Goal: Task Accomplishment & Management: Use online tool/utility

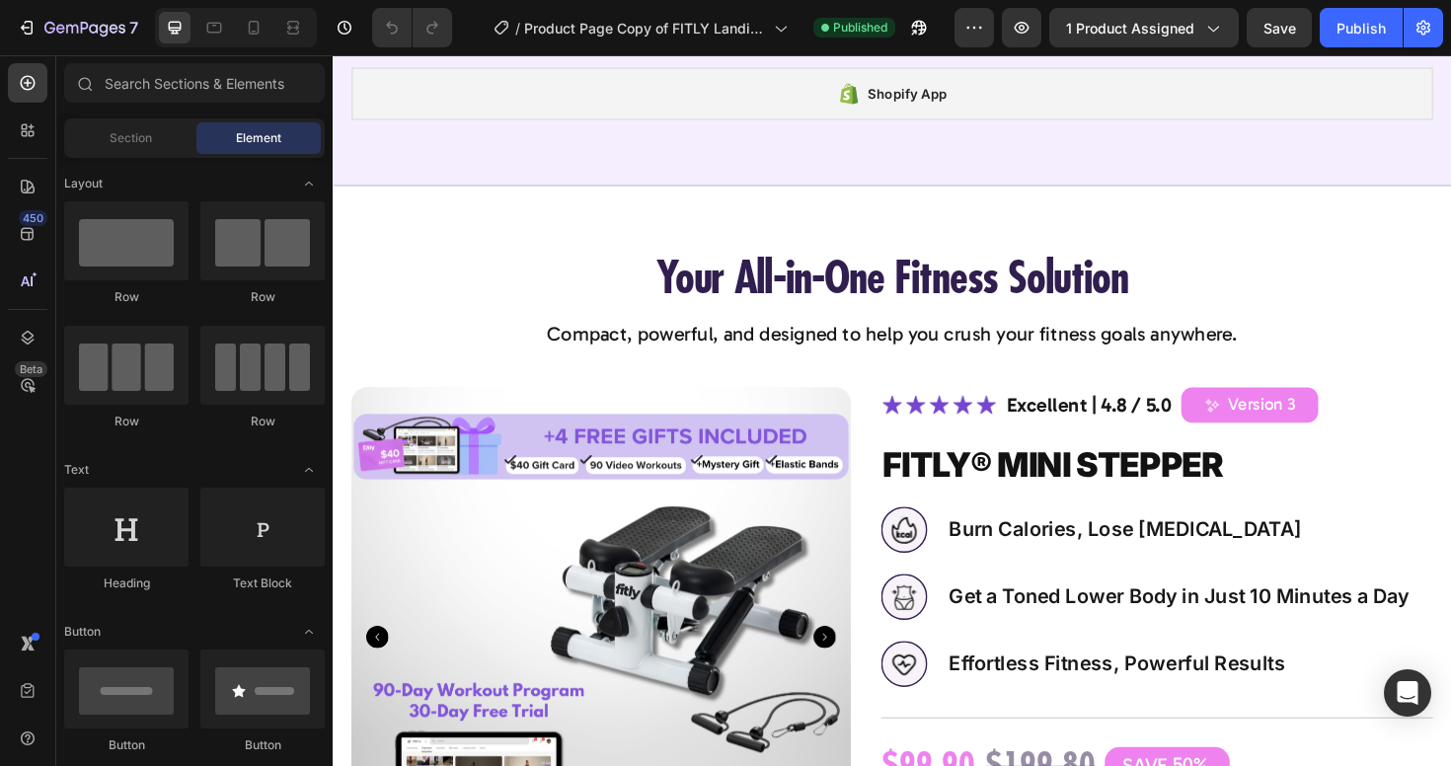
scroll to position [5411, 0]
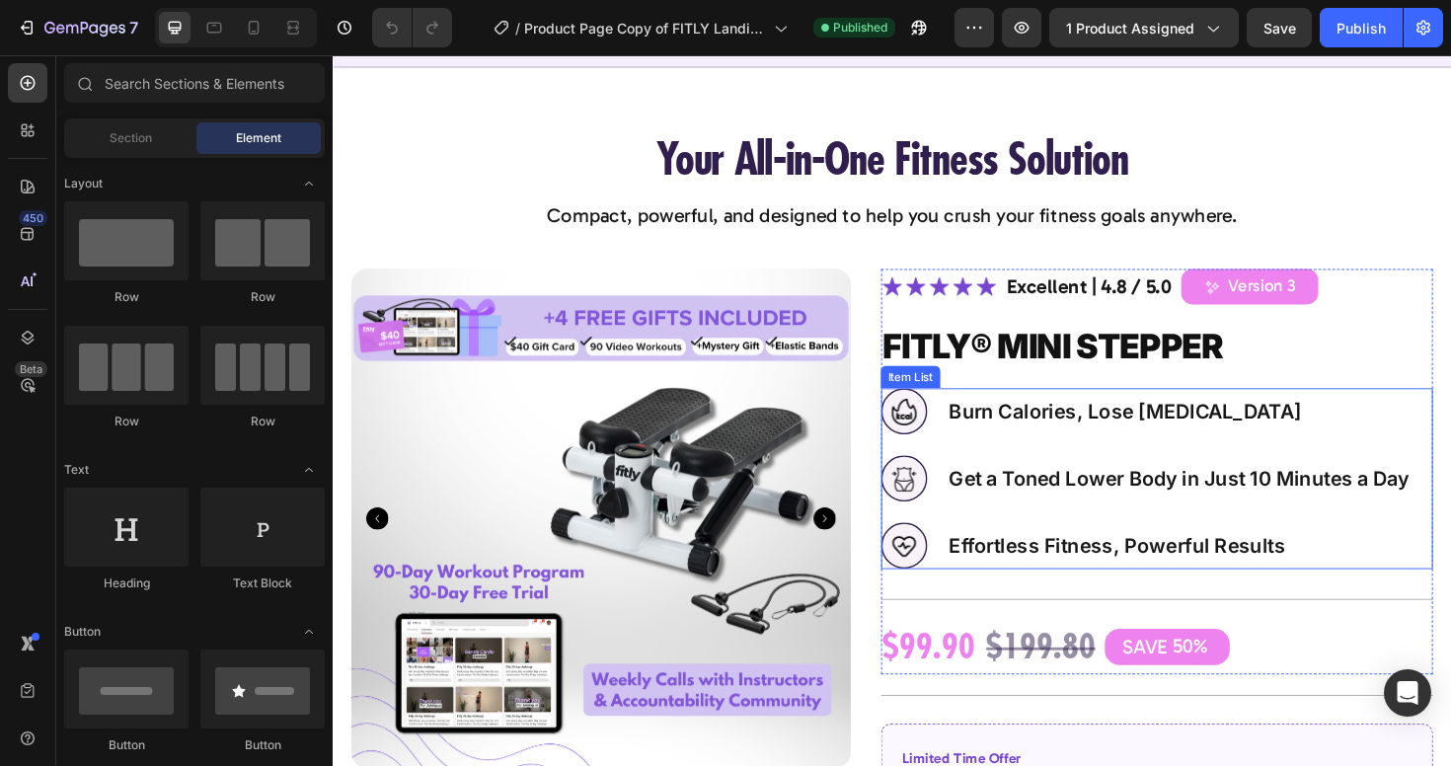
click at [1168, 429] on p "Burn Calories, Lose [MEDICAL_DATA]" at bounding box center [1229, 432] width 488 height 25
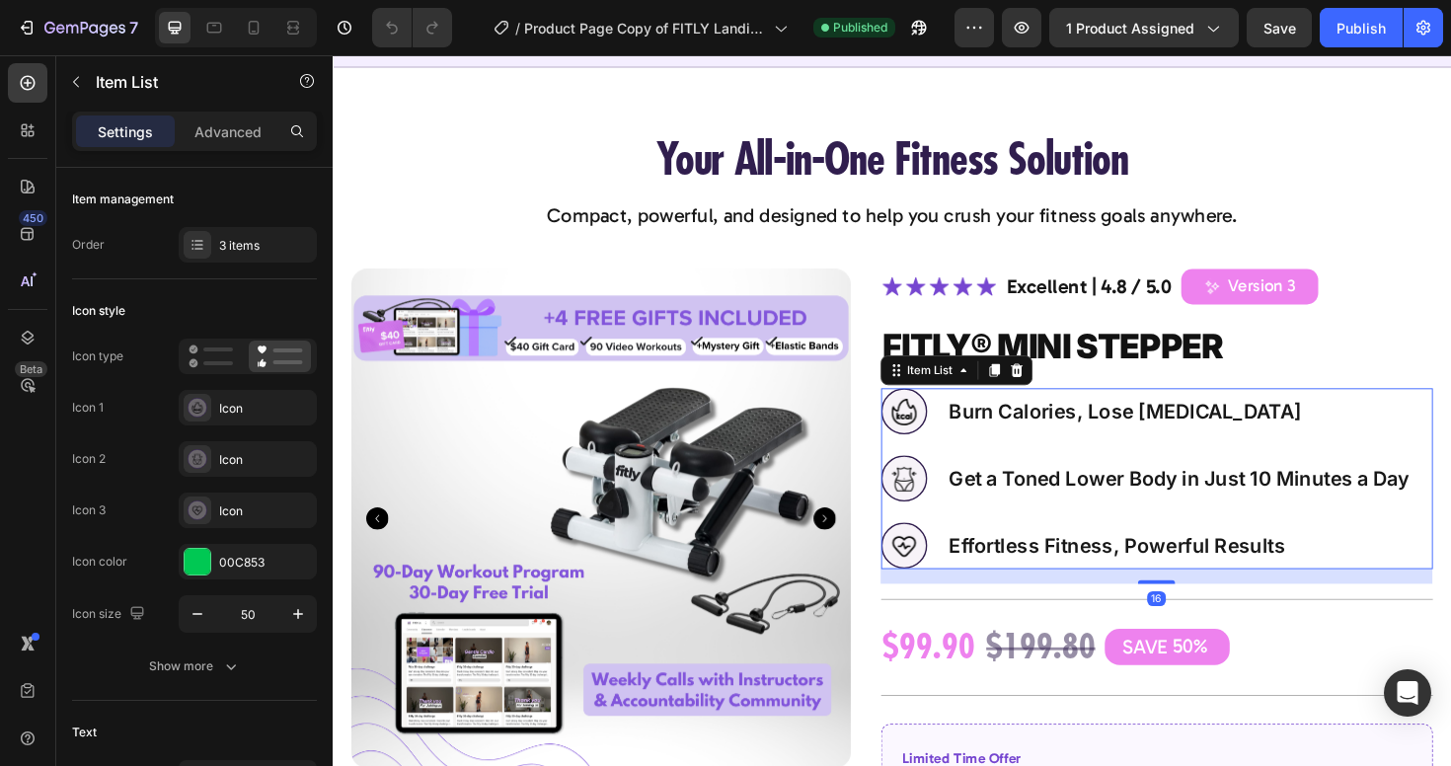
click at [1169, 429] on p "Burn Calories, Lose [MEDICAL_DATA]" at bounding box center [1229, 432] width 488 height 25
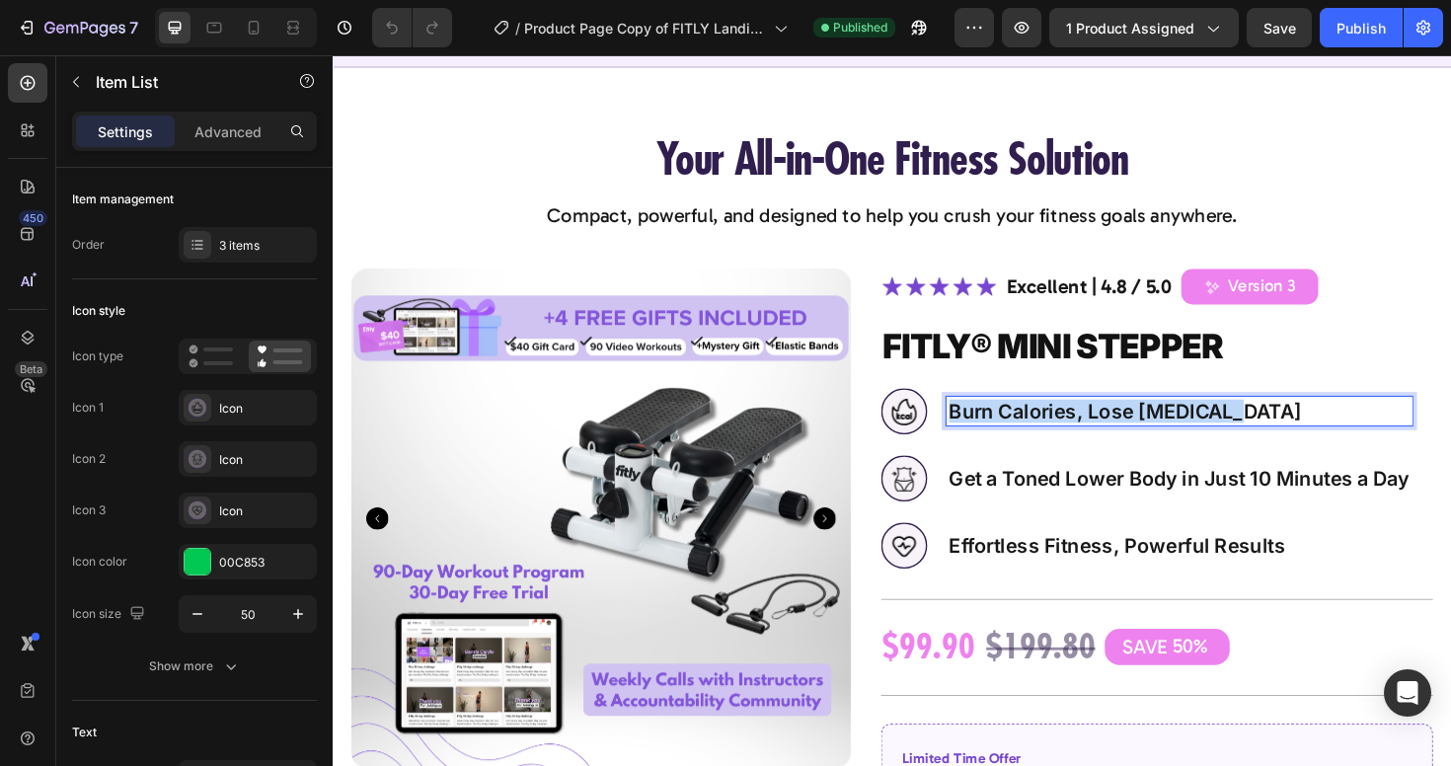
click at [1169, 429] on p "Burn Calories, Lose [MEDICAL_DATA]" at bounding box center [1229, 432] width 488 height 25
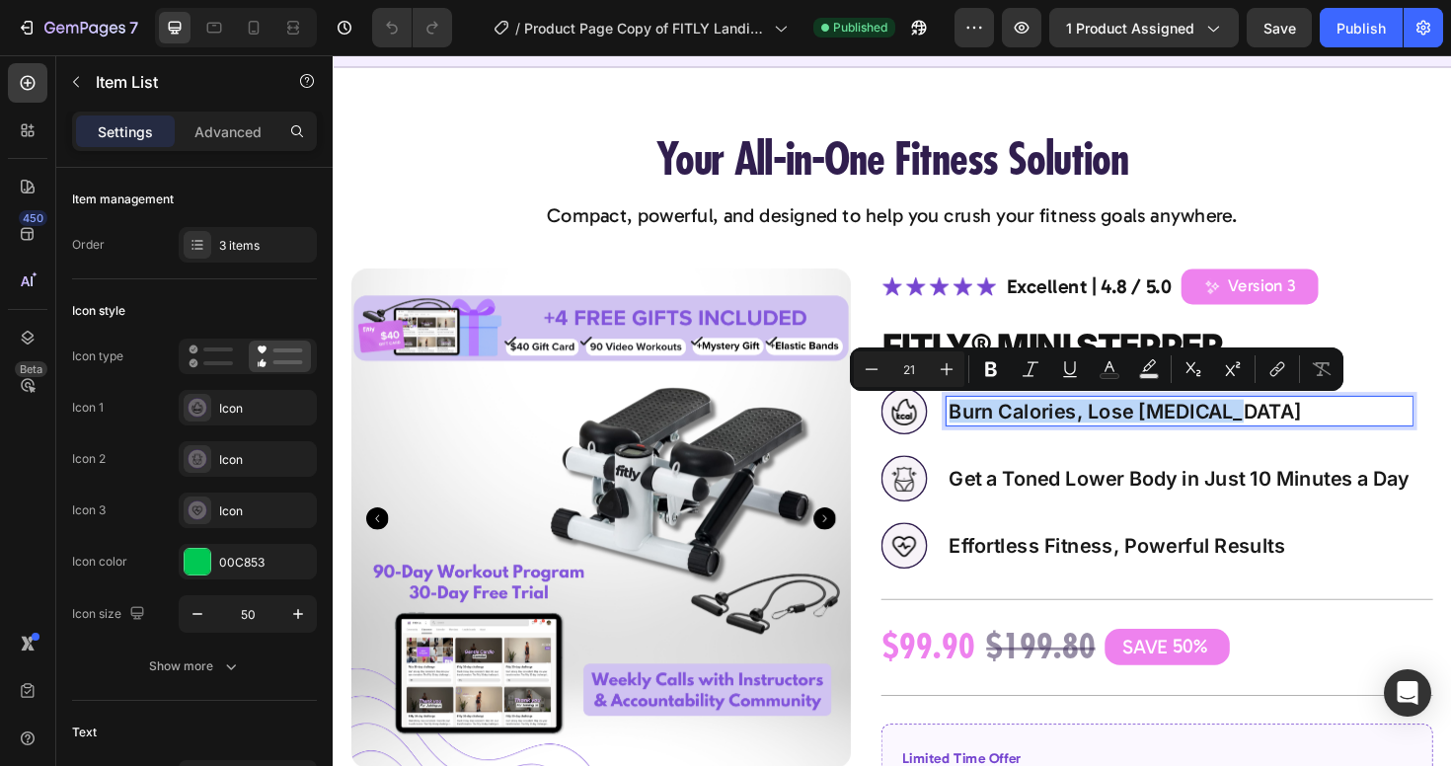
click at [1169, 429] on p "Burn Calories, Lose [MEDICAL_DATA]" at bounding box center [1229, 432] width 488 height 25
copy p "Burn Calories, Lose [MEDICAL_DATA]"
click at [1169, 429] on p "Burn Calories, Lose [MEDICAL_DATA]" at bounding box center [1229, 432] width 488 height 25
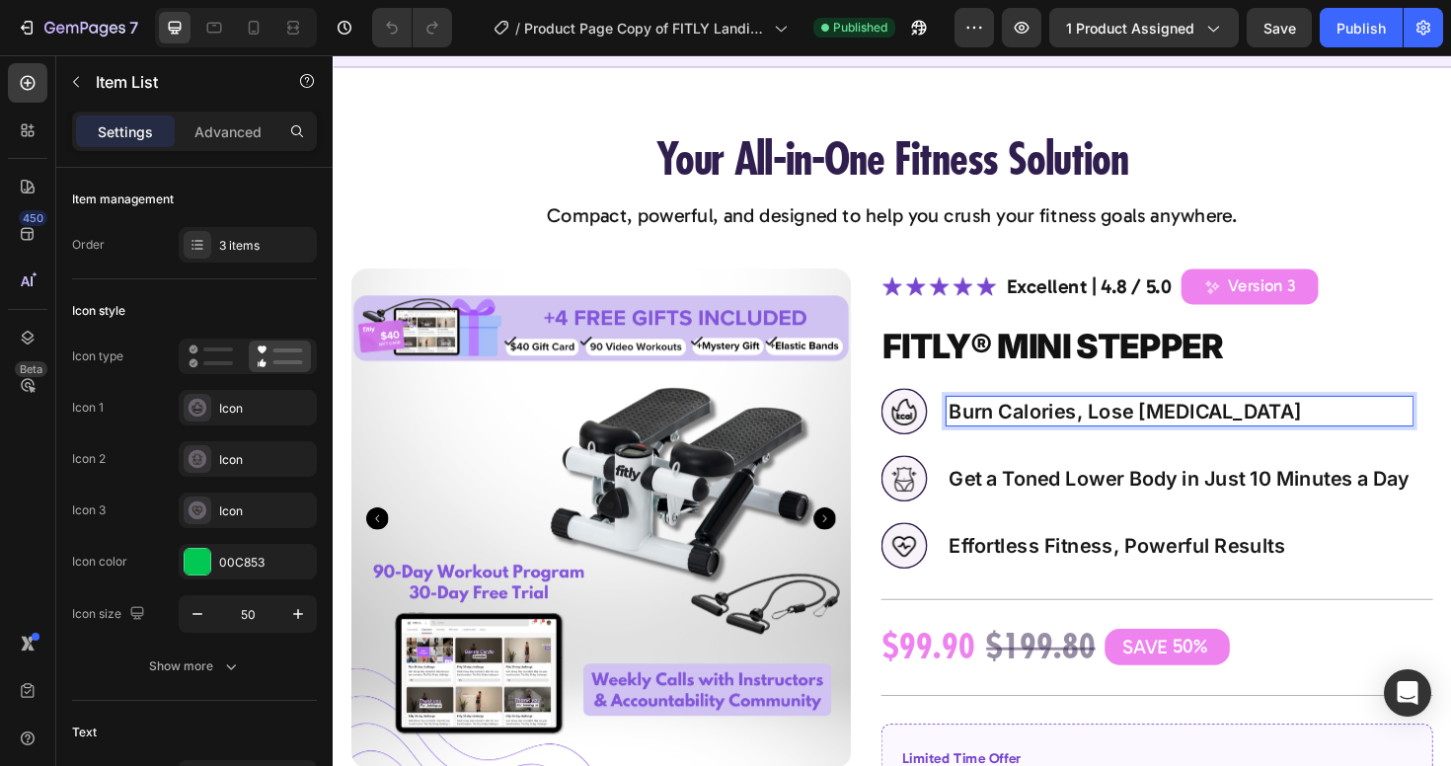
click at [1099, 509] on p "Get a Toned Lower Body in Just 10 Minutes a Day" at bounding box center [1229, 503] width 488 height 25
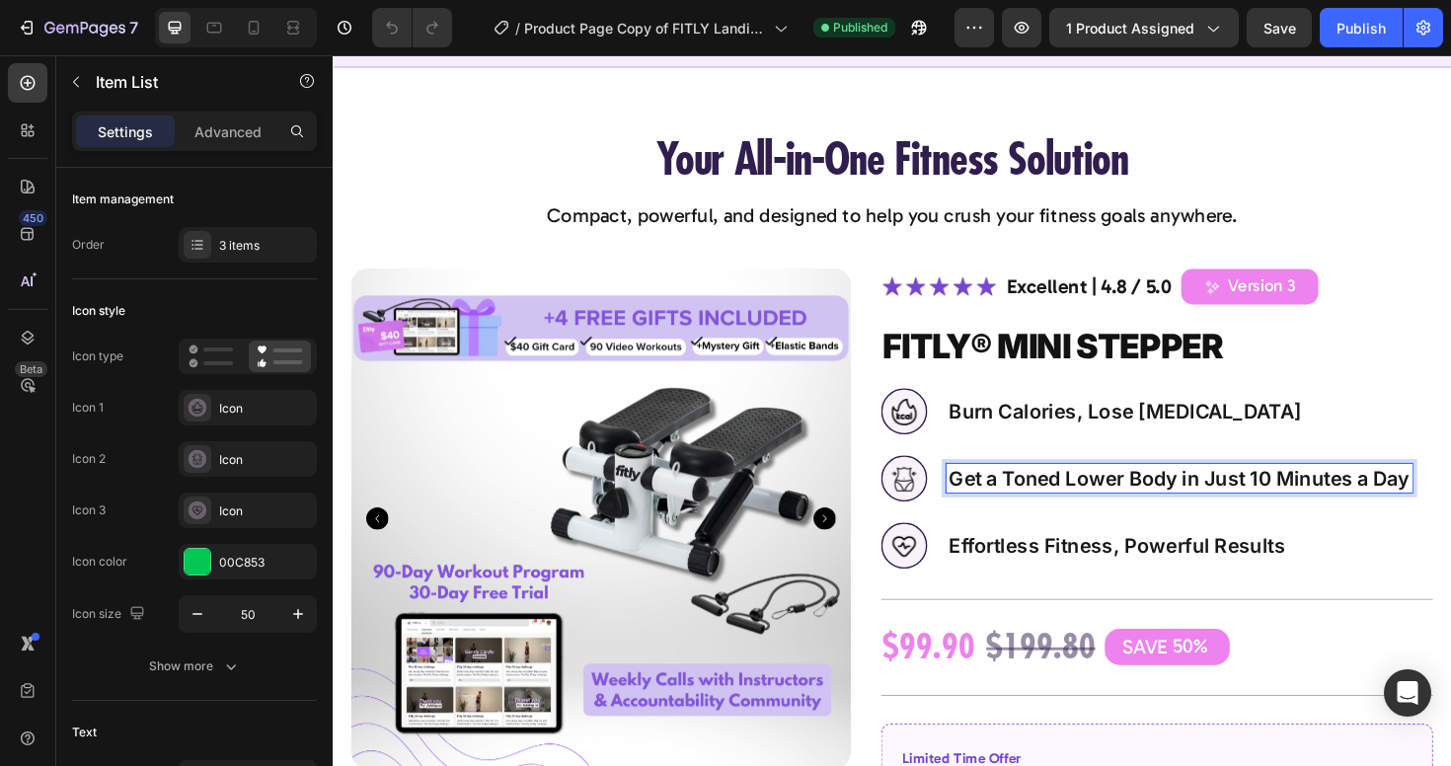
click at [1099, 497] on p "Get a Toned Lower Body in Just 10 Minutes a Day" at bounding box center [1229, 503] width 488 height 25
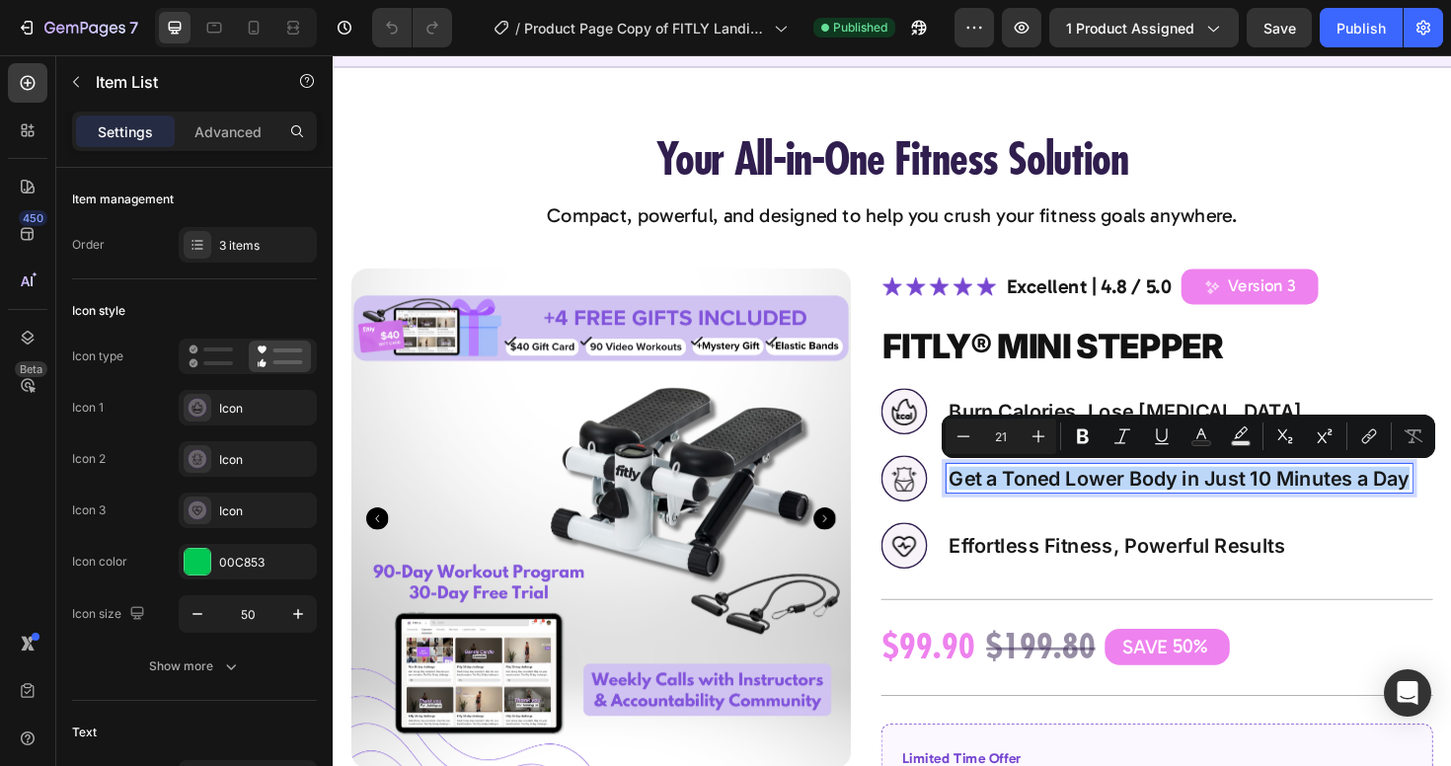
copy p "Get a Toned Lower Body in Just 10 Minutes a Day"
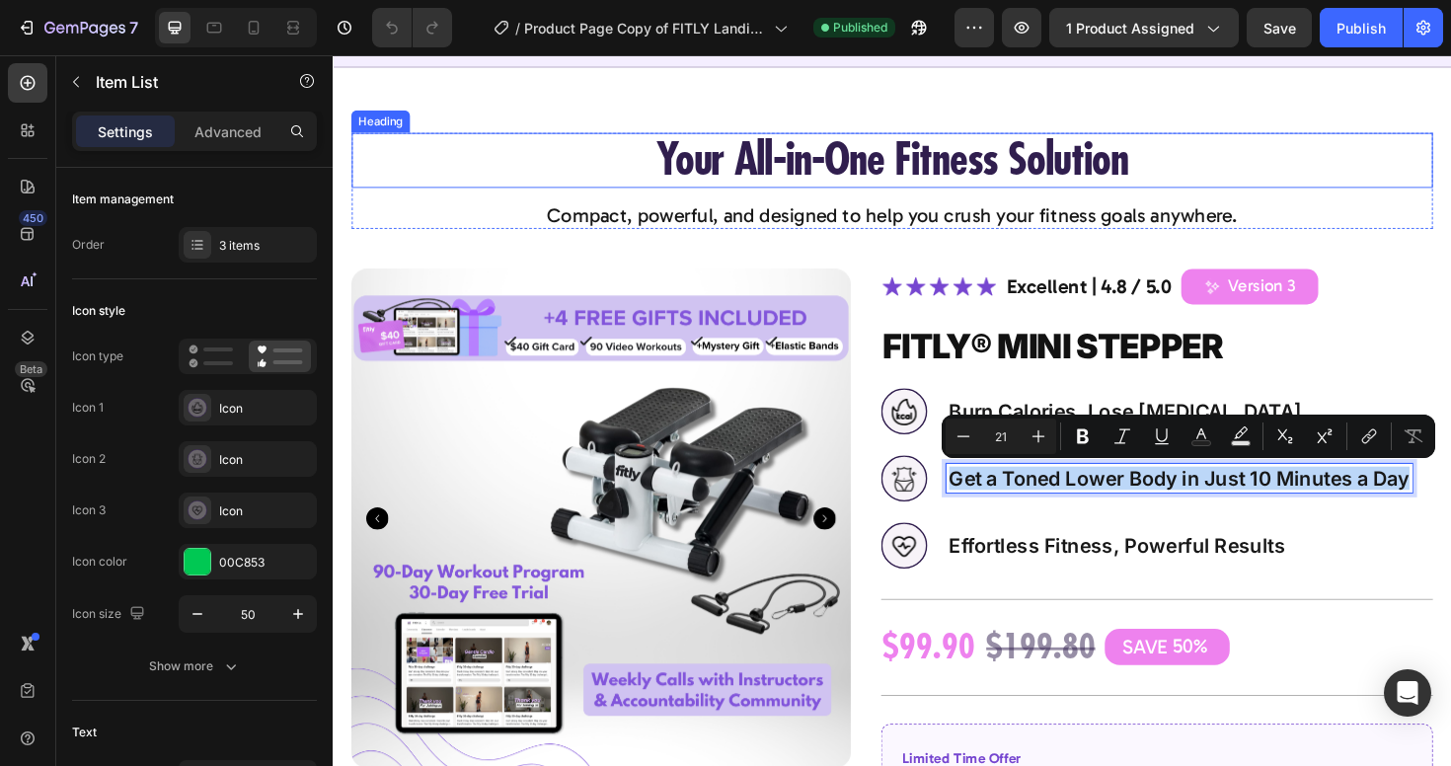
click at [1281, 160] on h2 "Your All-in-One Fitness Solution" at bounding box center [925, 165] width 1145 height 57
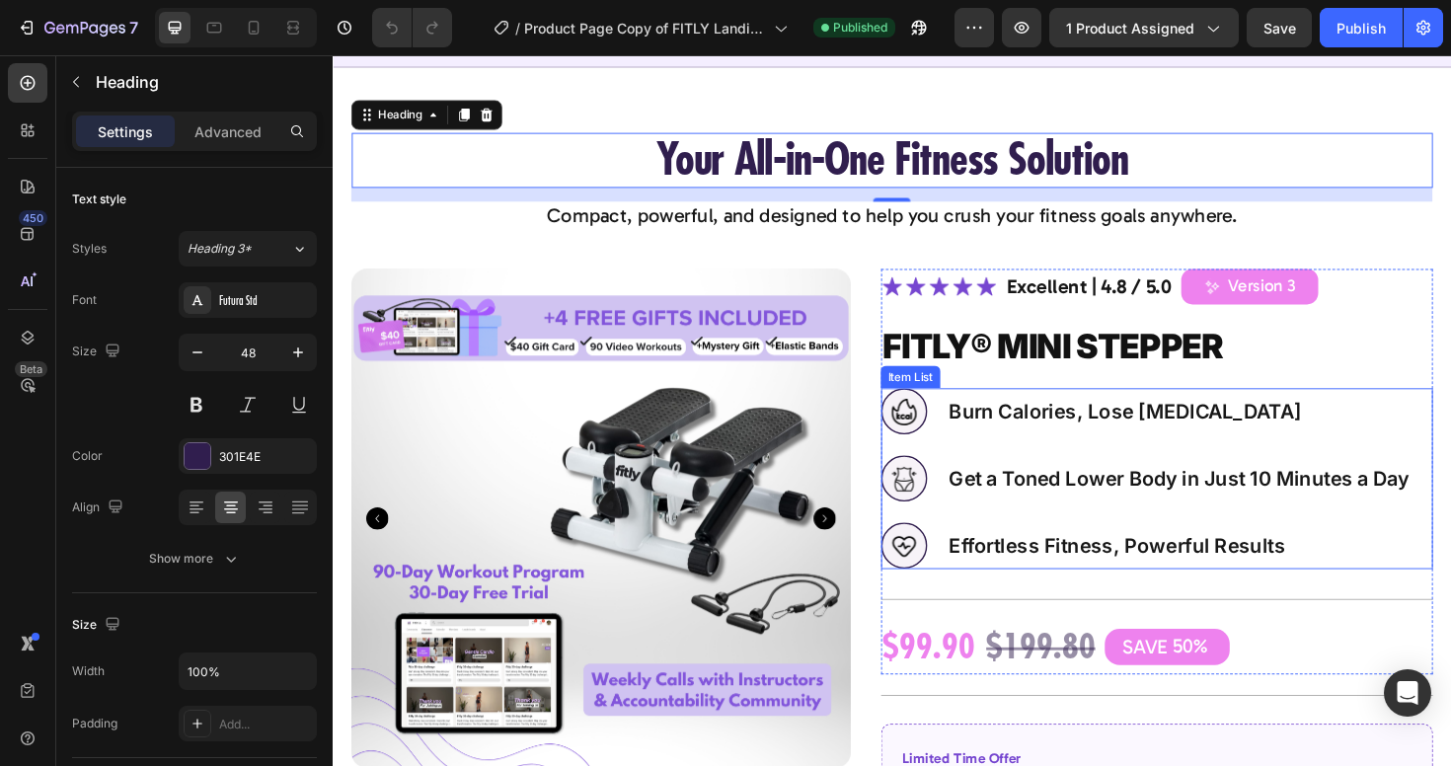
click at [1198, 511] on p "Get a Toned Lower Body in Just 10 Minutes a Day" at bounding box center [1229, 503] width 488 height 25
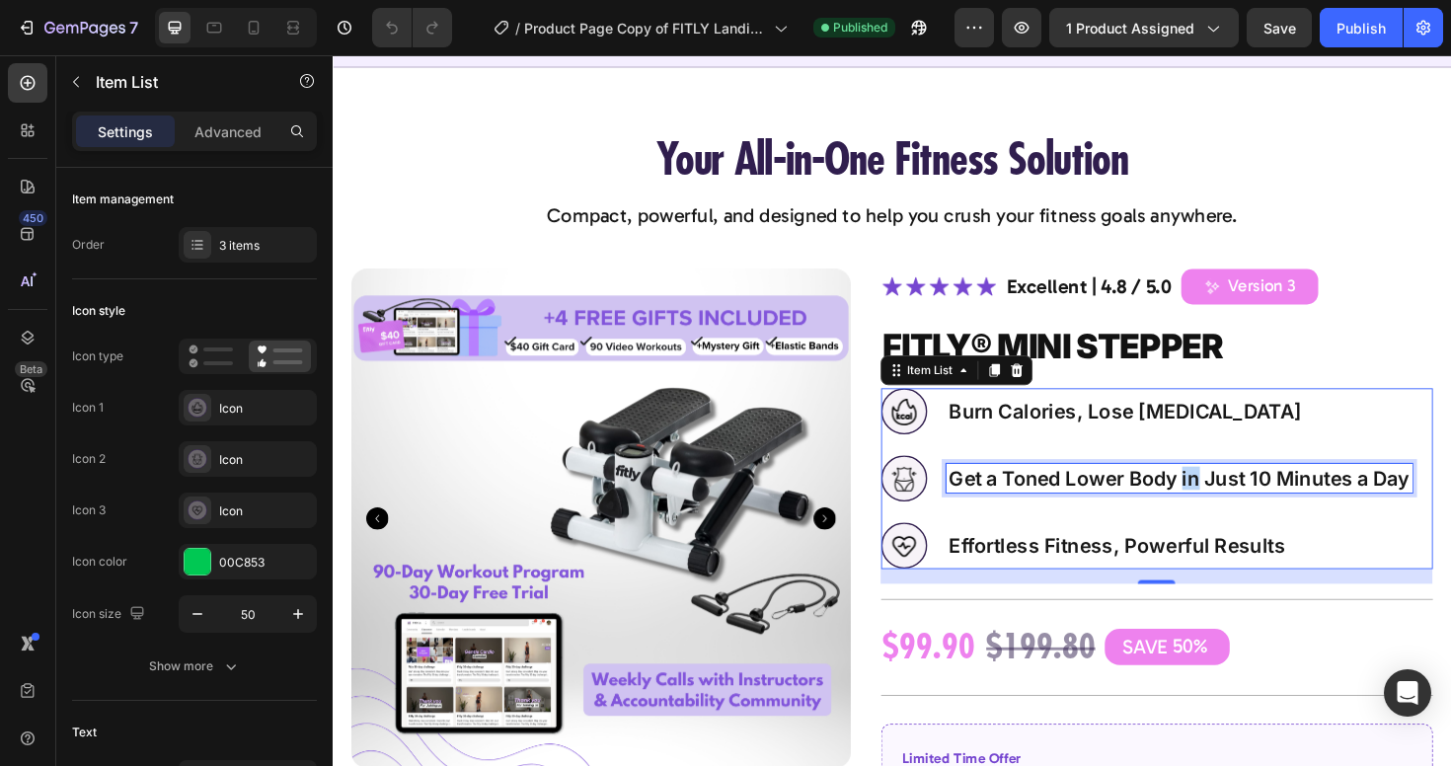
click at [1233, 505] on p "Get a Toned Lower Body in Just 10 Minutes a Day" at bounding box center [1229, 503] width 488 height 25
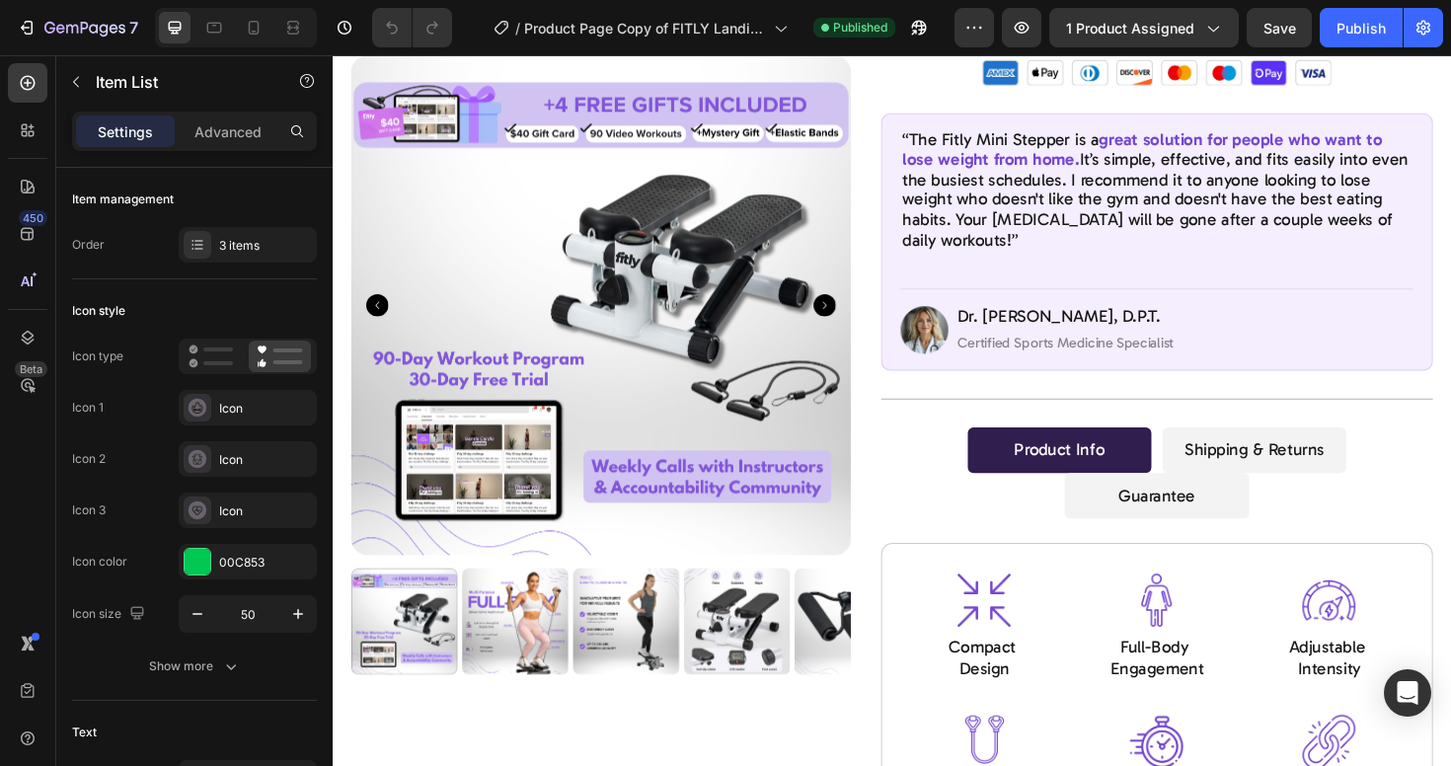
scroll to position [7103, 0]
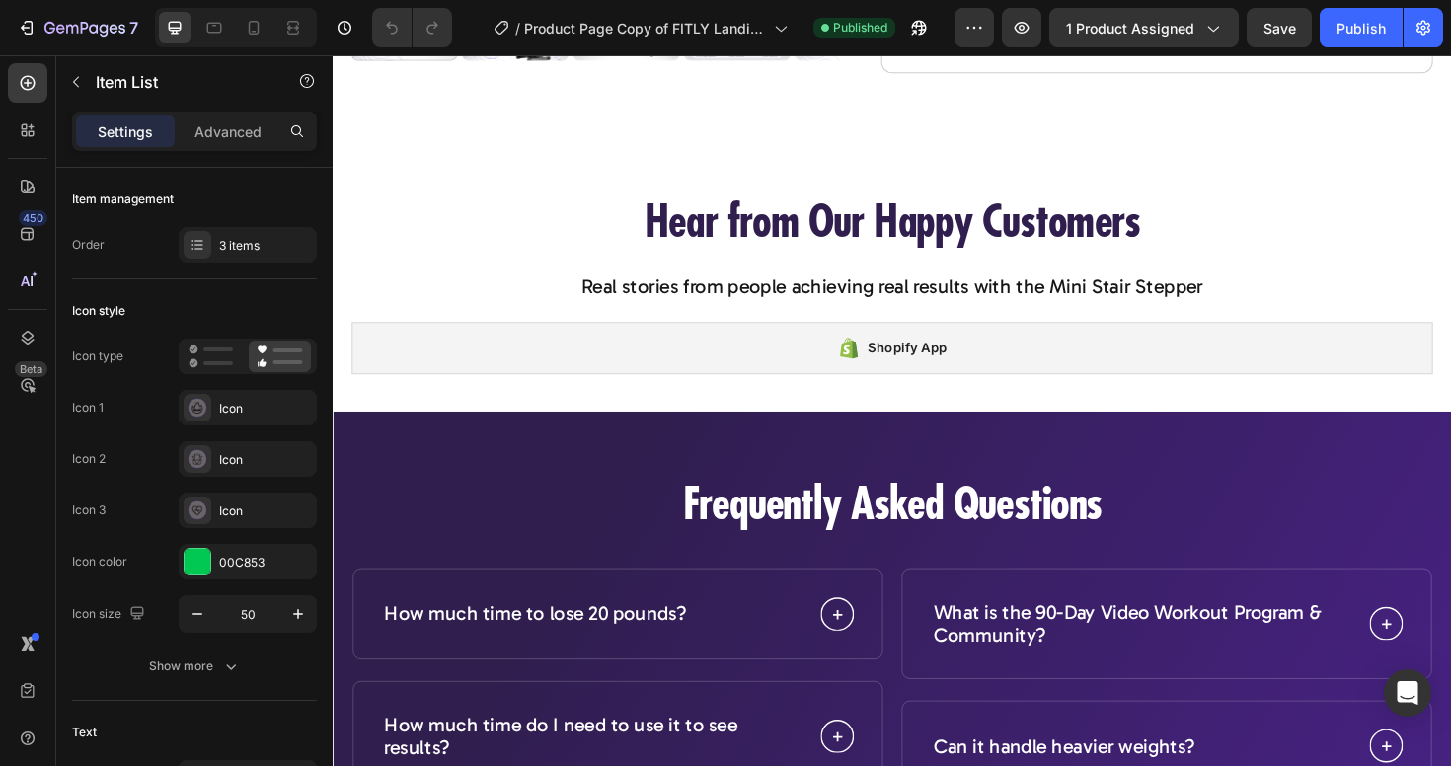
type input "16"
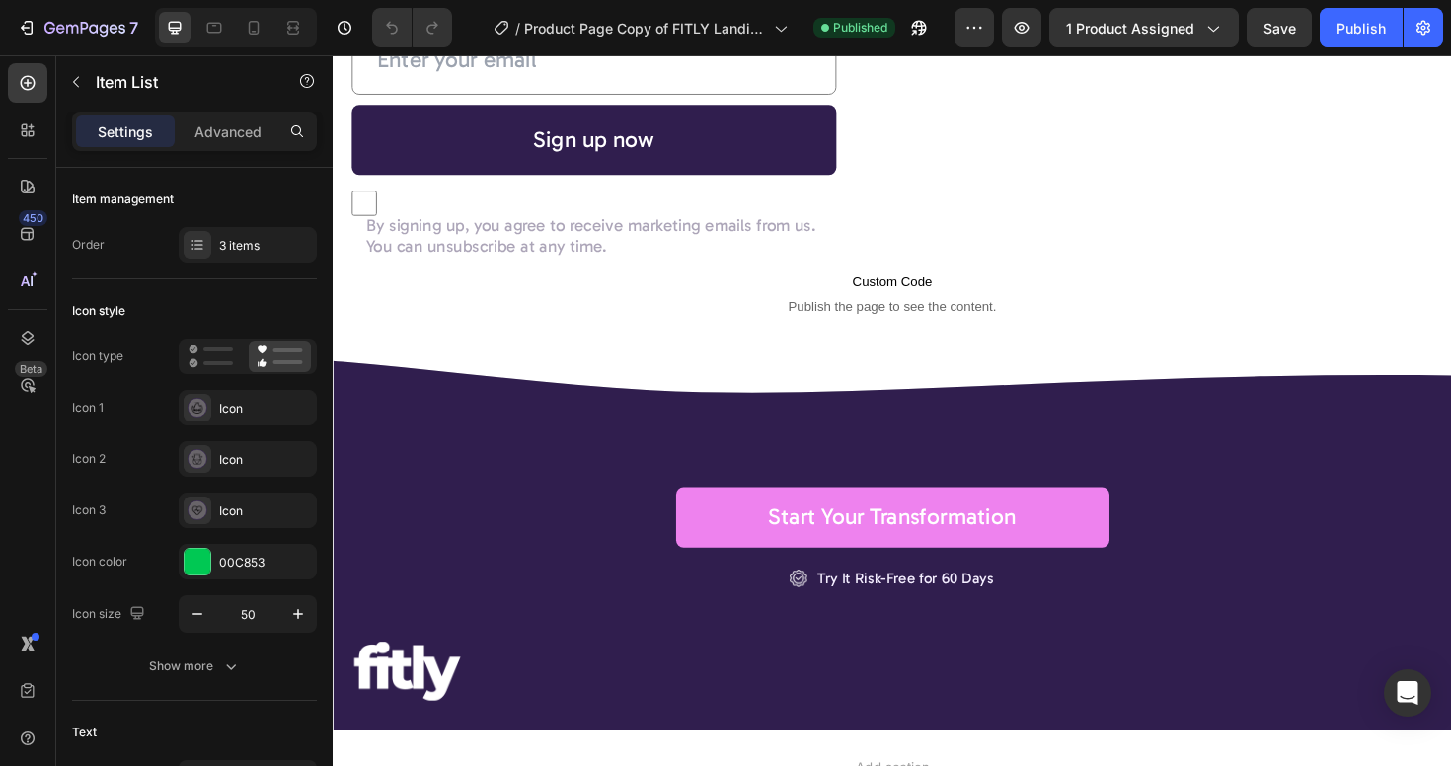
scroll to position [12583, 0]
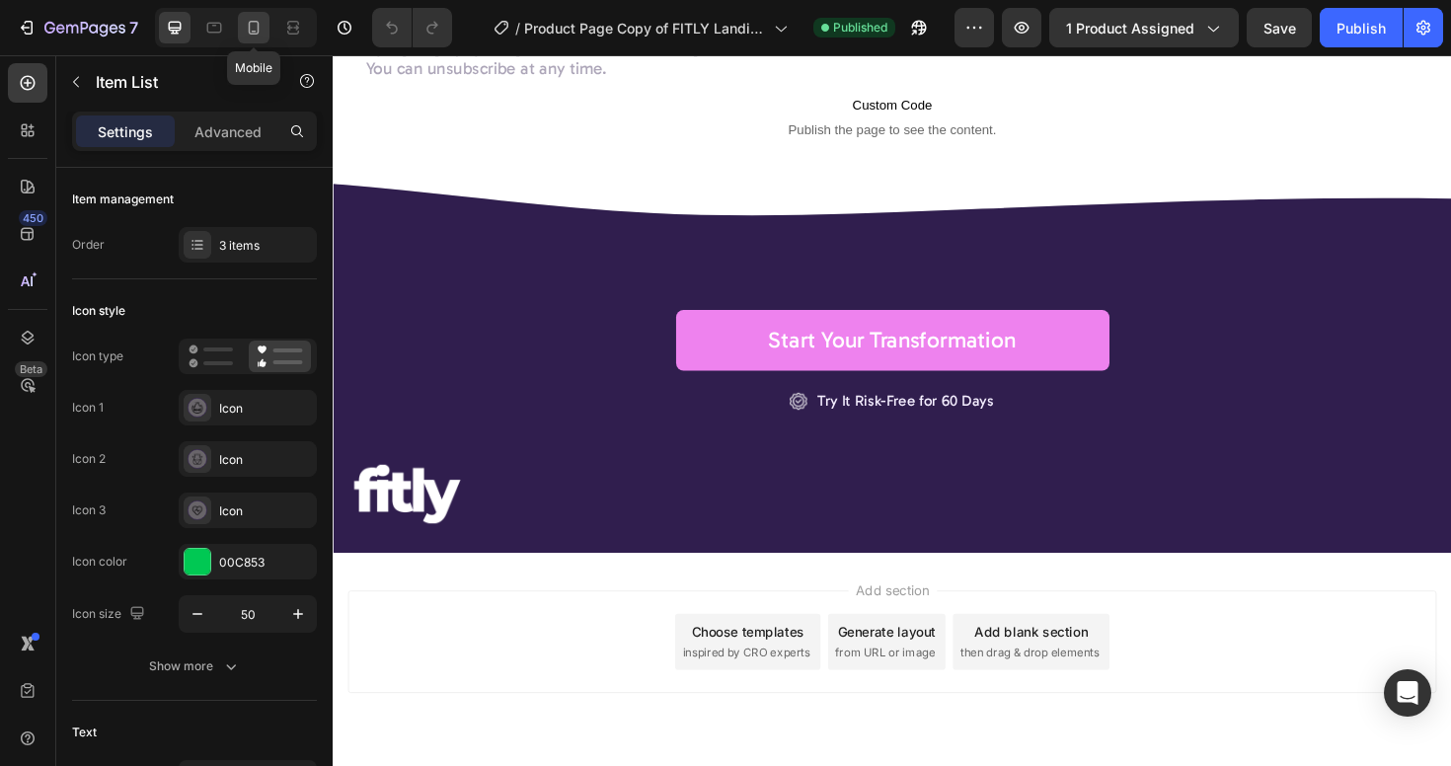
click at [240, 20] on div at bounding box center [254, 28] width 32 height 32
type input "33"
type input "14"
type input "15"
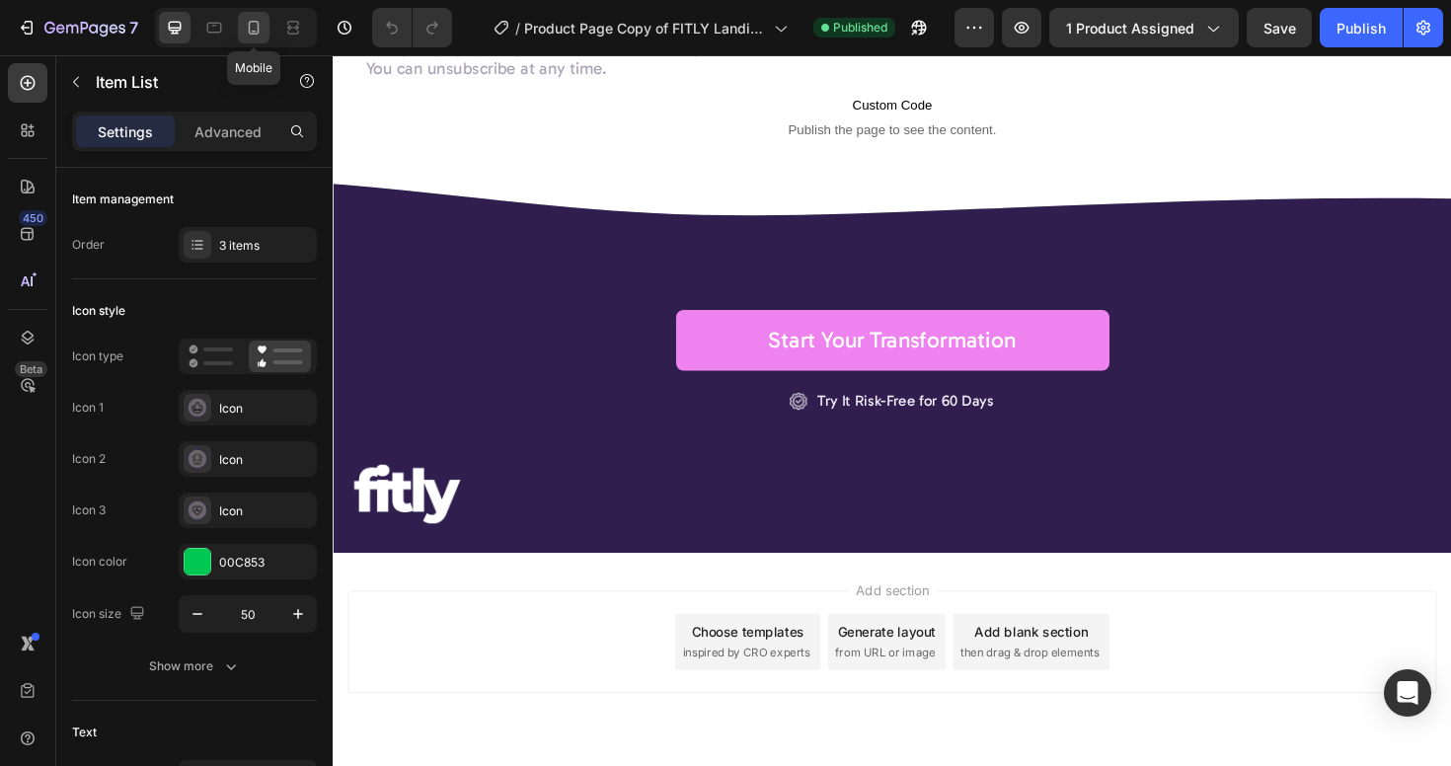
type input "10"
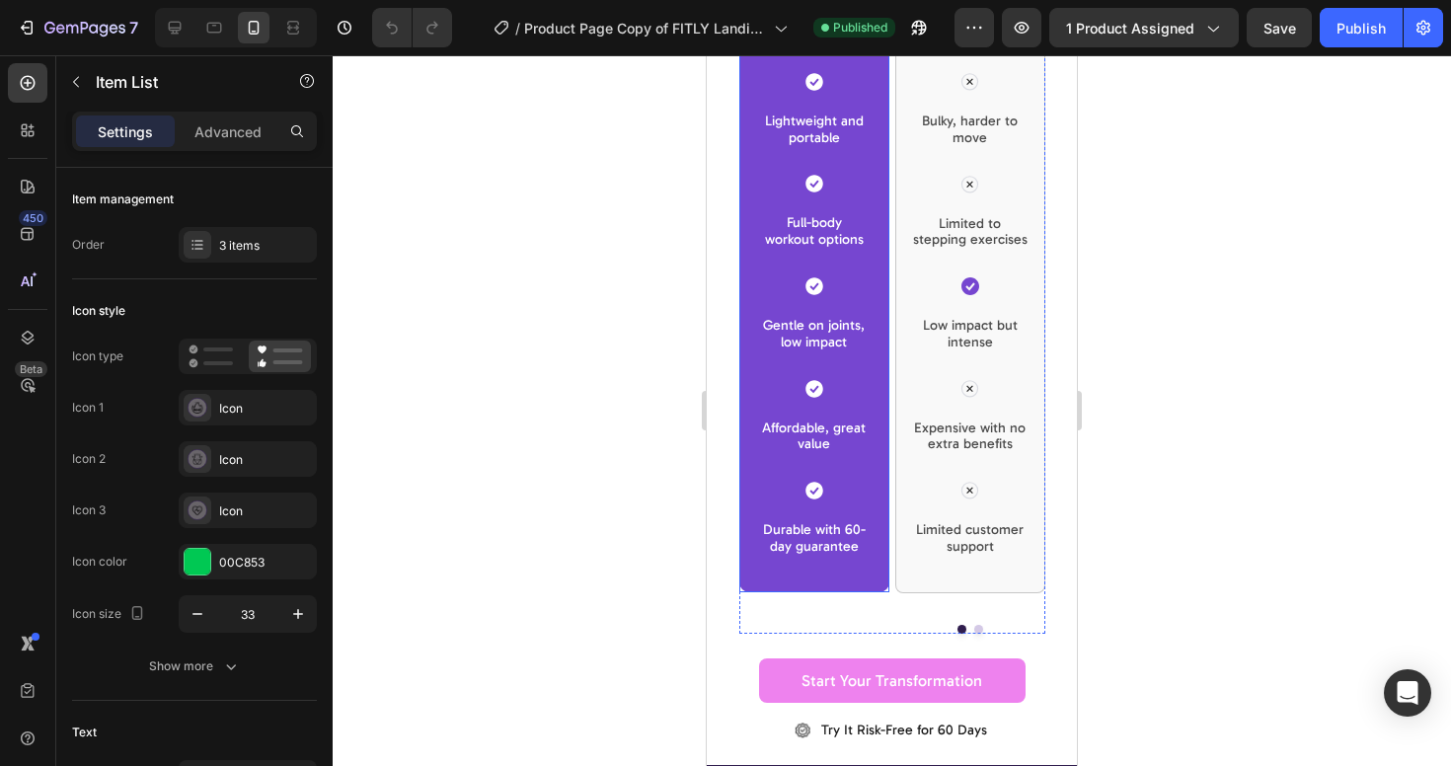
scroll to position [9191, 0]
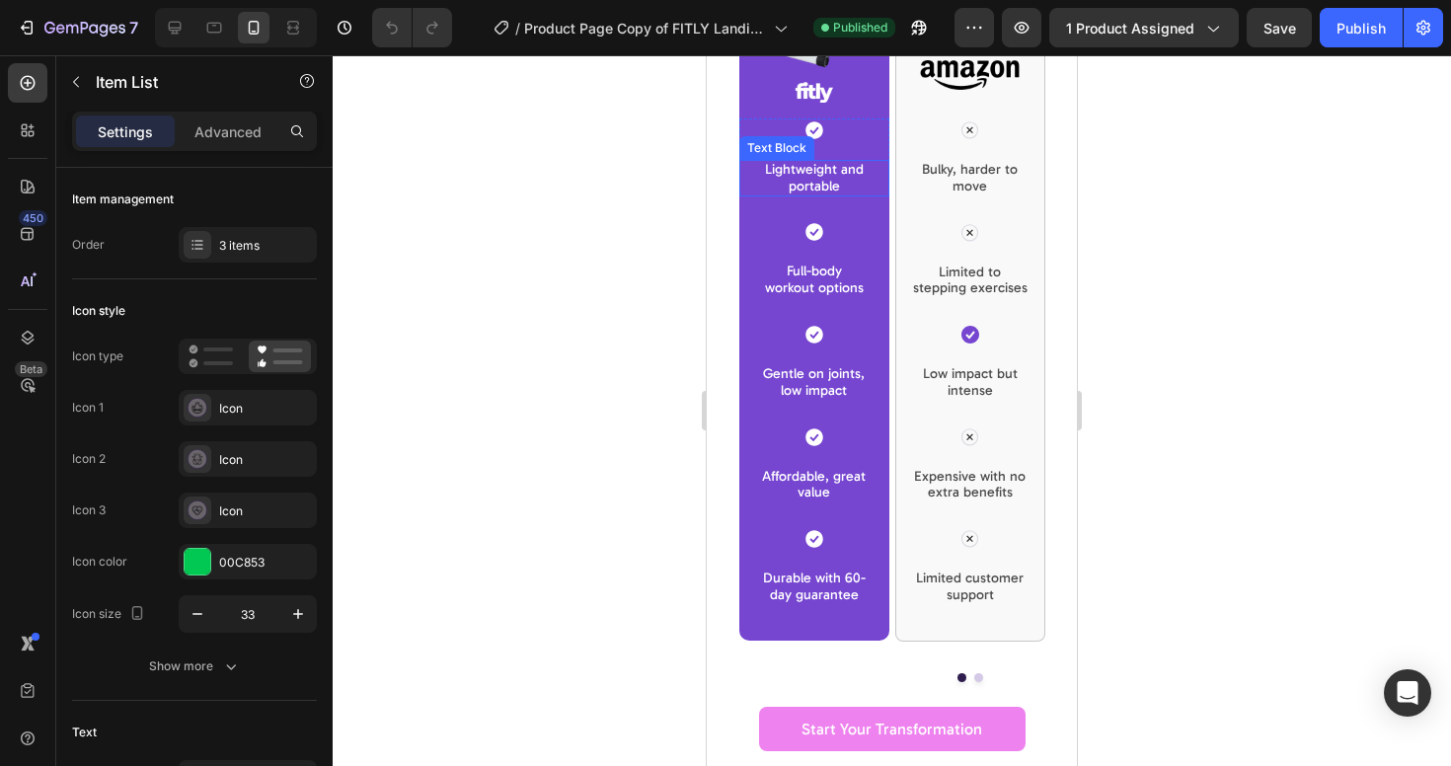
click at [807, 162] on p "Lightweight and portable" at bounding box center [814, 179] width 105 height 34
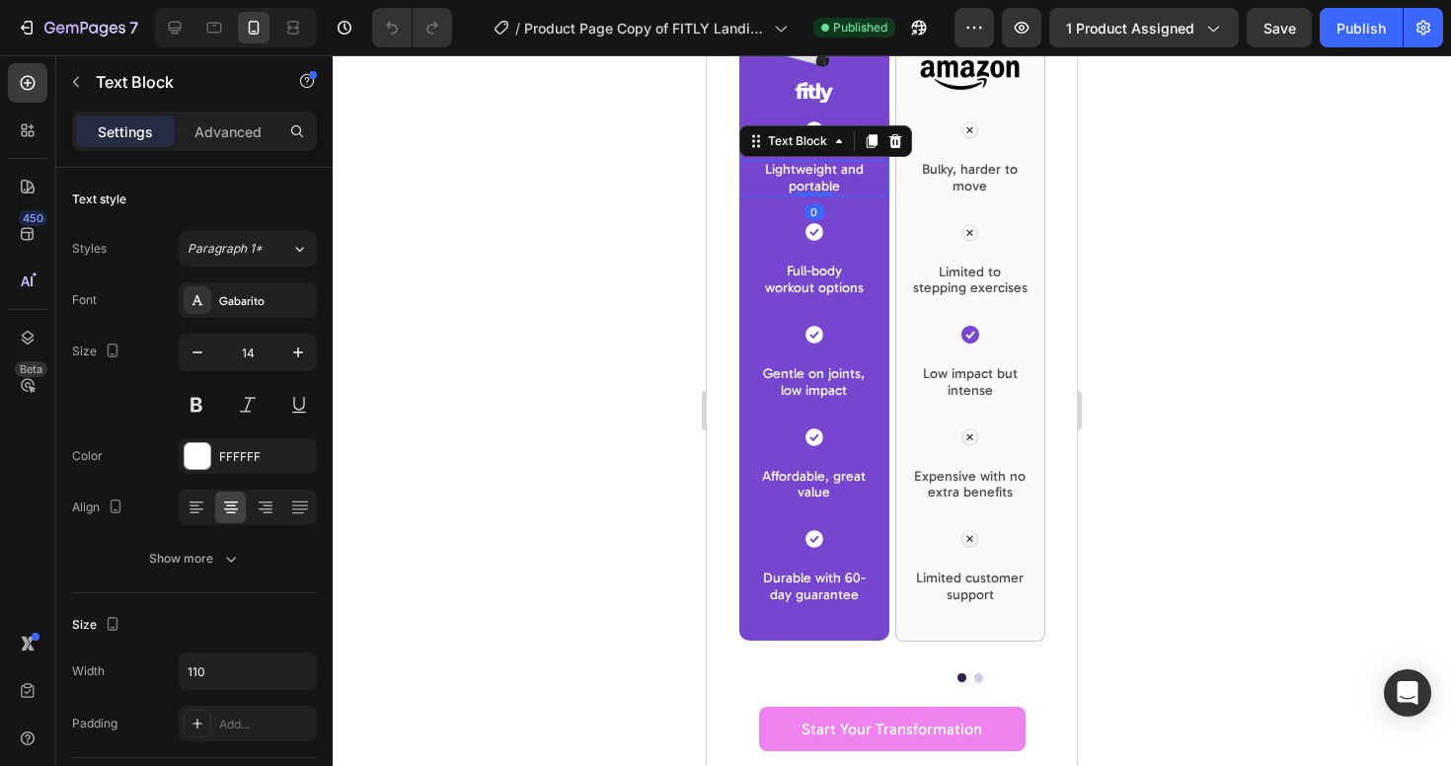
click at [825, 162] on p "Lightweight and portable" at bounding box center [814, 179] width 105 height 34
click at [844, 162] on p "Lightweight and portable" at bounding box center [814, 179] width 105 height 34
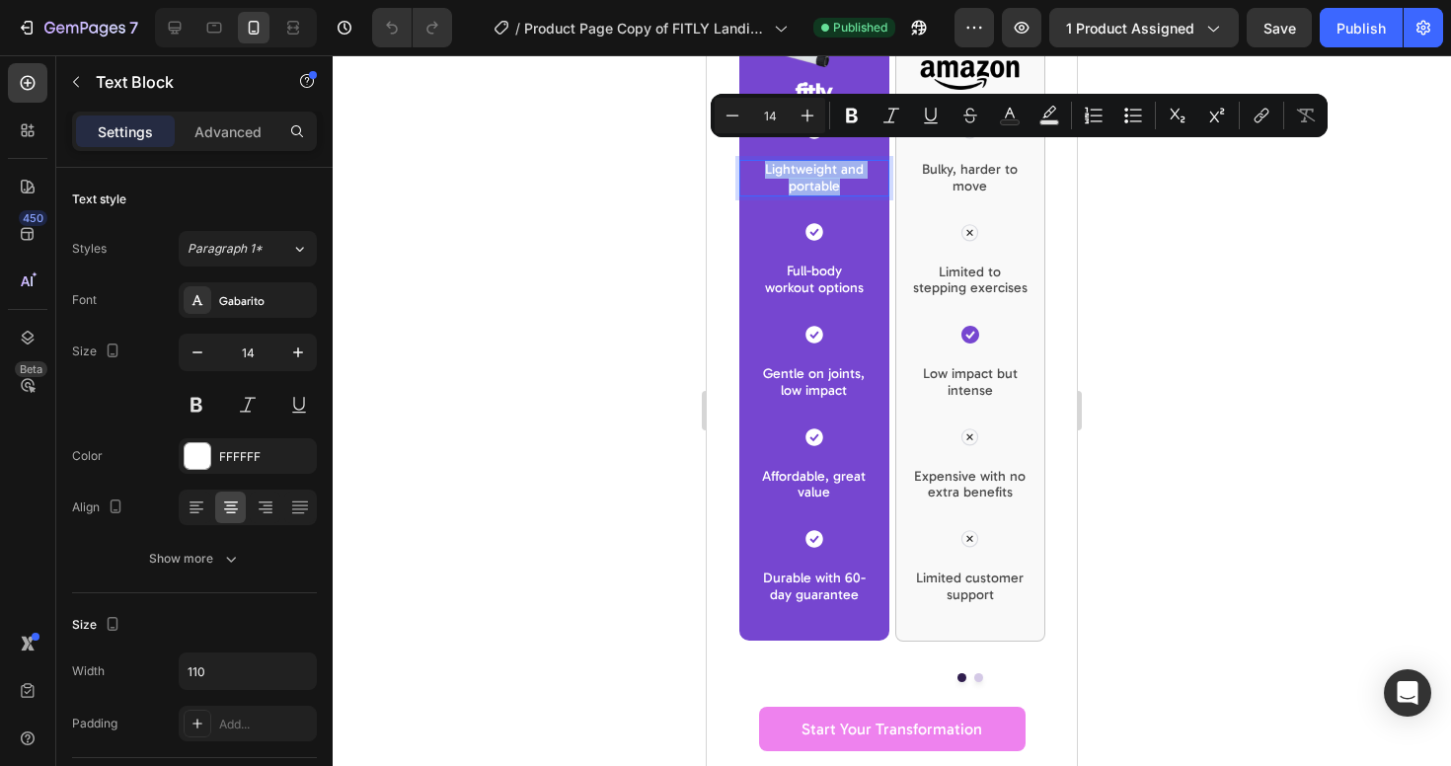
copy p "Lightweight and portable"
click at [844, 162] on p "Lightweight and portable" at bounding box center [814, 179] width 105 height 34
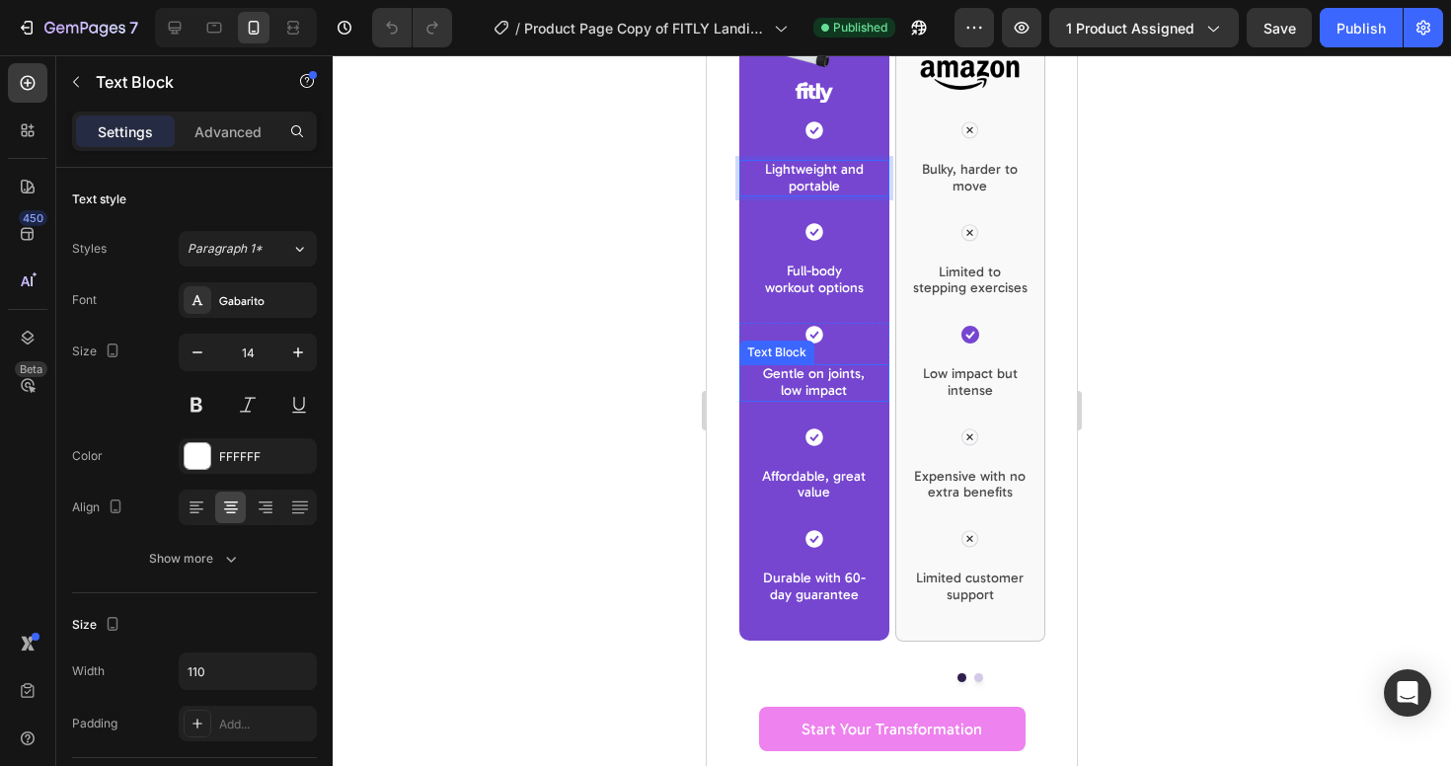
click at [820, 377] on p "Gentle on joints, low impact" at bounding box center [814, 383] width 105 height 34
click at [845, 366] on p "Gentle on joints, low impact" at bounding box center [814, 383] width 105 height 34
copy p "Gentle on joints, low impact"
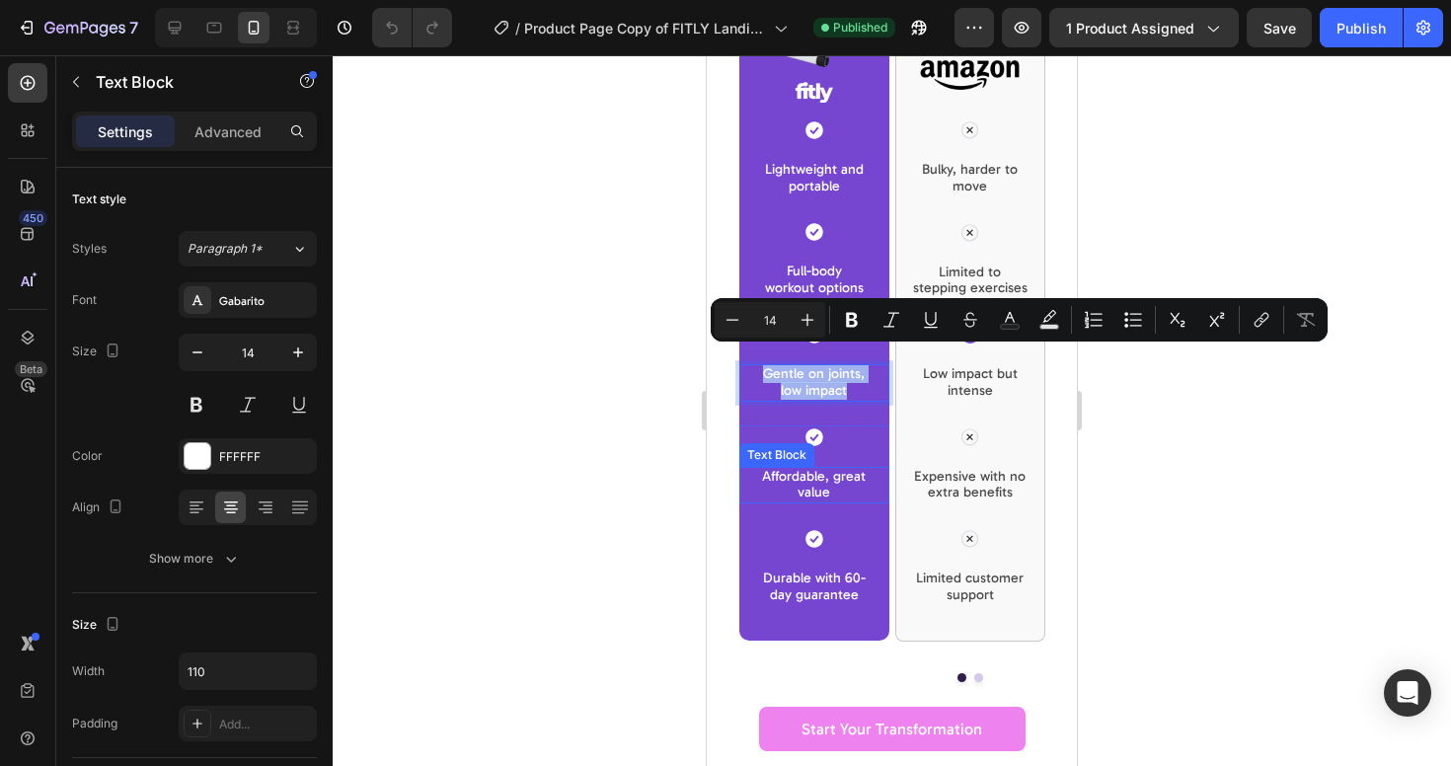
click at [823, 469] on p "Affordable, great value" at bounding box center [814, 486] width 105 height 34
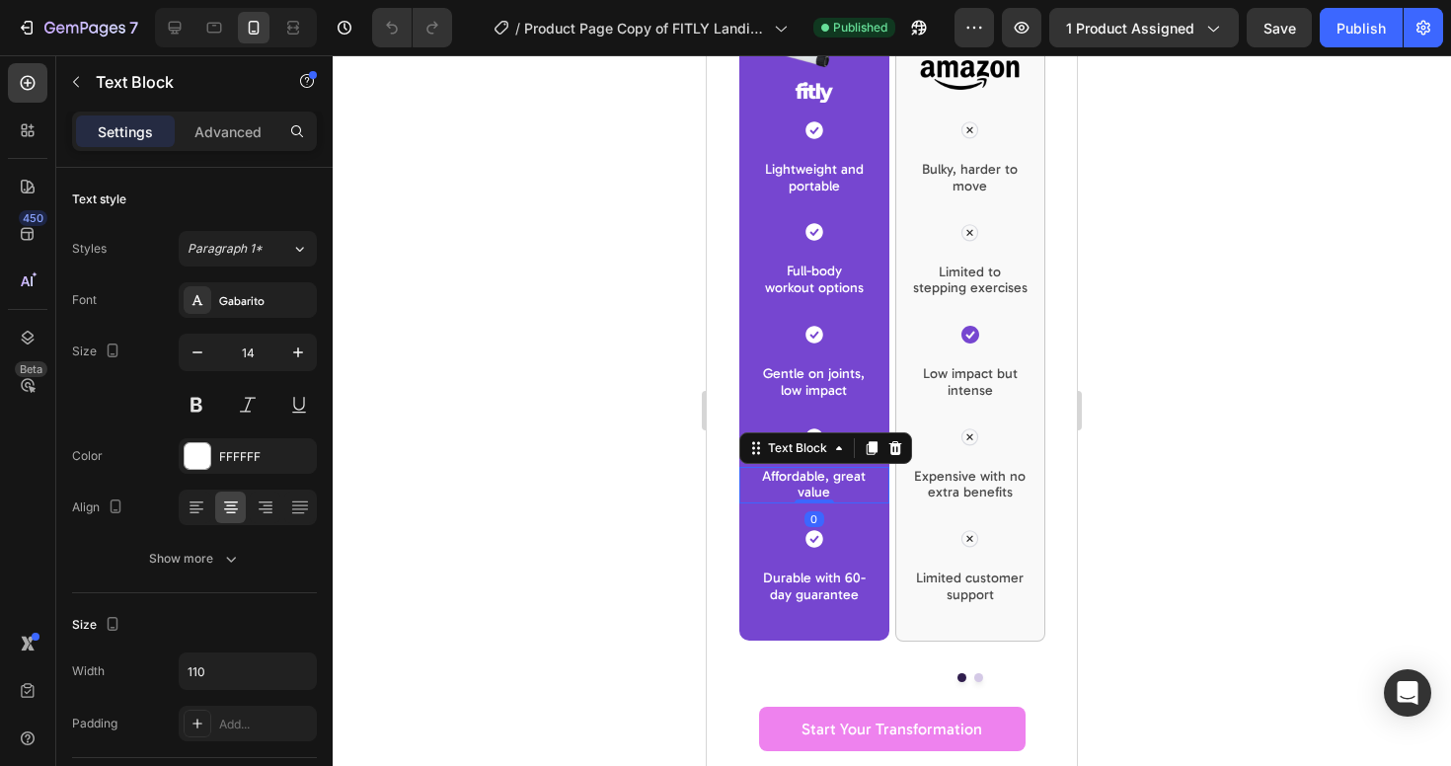
click at [823, 469] on p "Affordable, great value" at bounding box center [814, 486] width 105 height 34
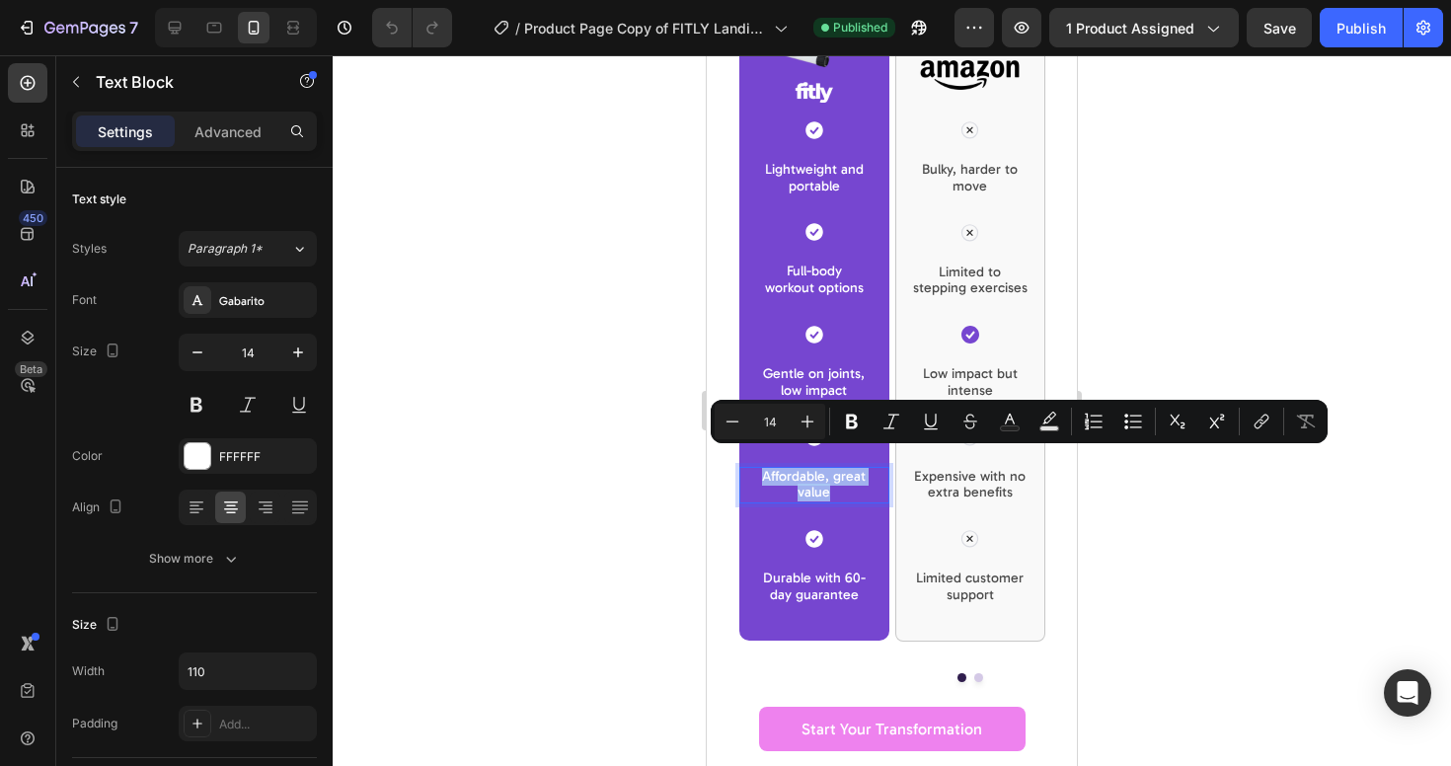
copy p "Affordable, great value"
click at [609, 451] on div at bounding box center [892, 410] width 1119 height 711
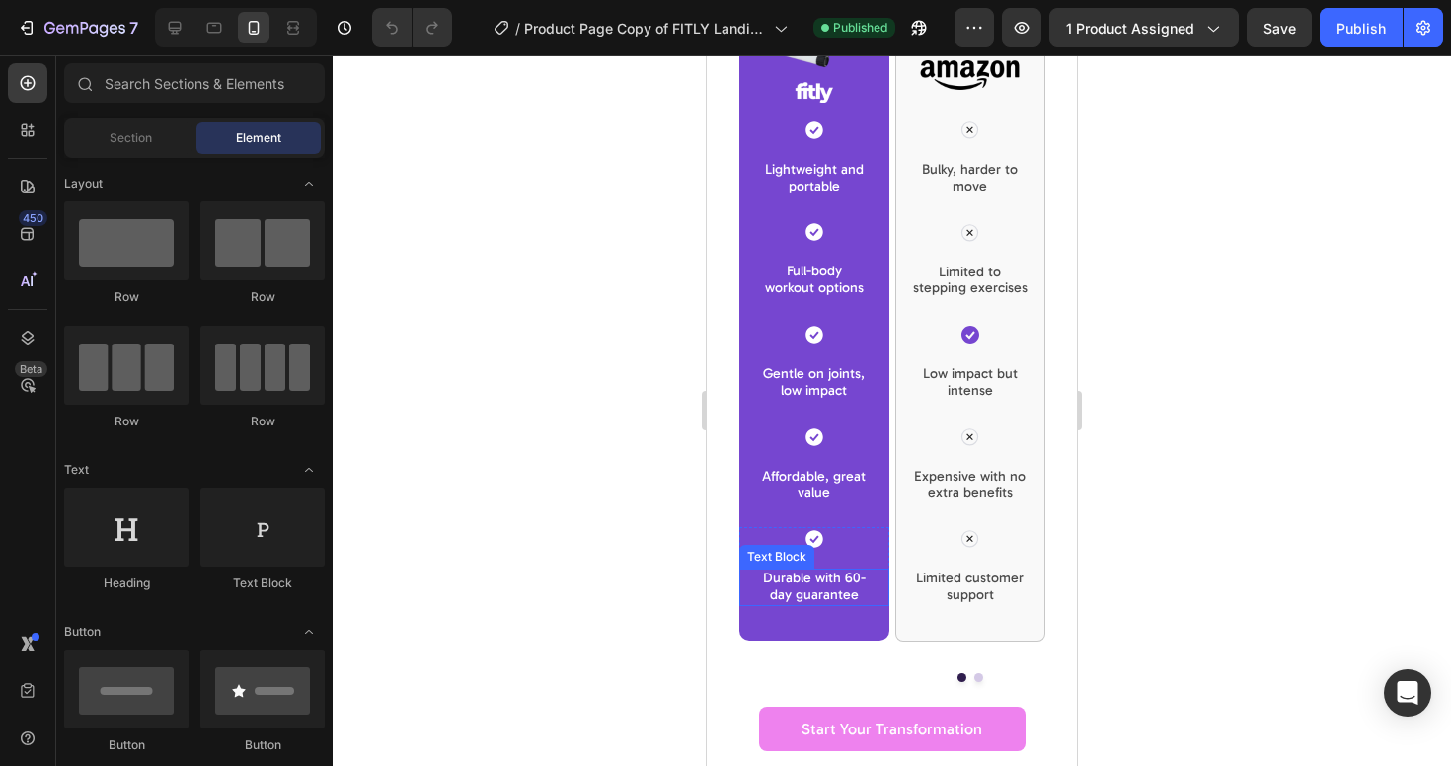
click at [819, 571] on p "Durable with 60-day guarantee" at bounding box center [814, 588] width 105 height 34
